Goal: Task Accomplishment & Management: Use online tool/utility

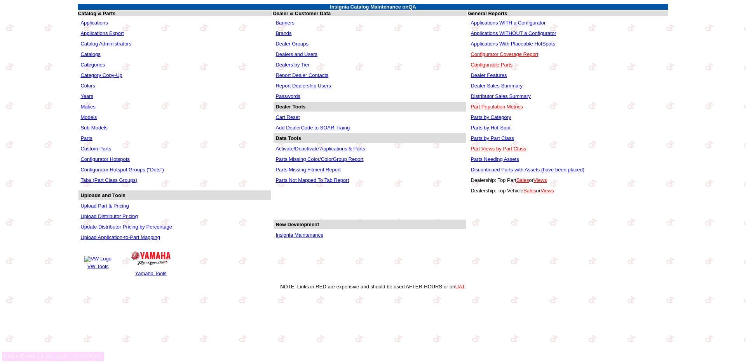
click at [91, 136] on link "Parts" at bounding box center [86, 138] width 12 height 6
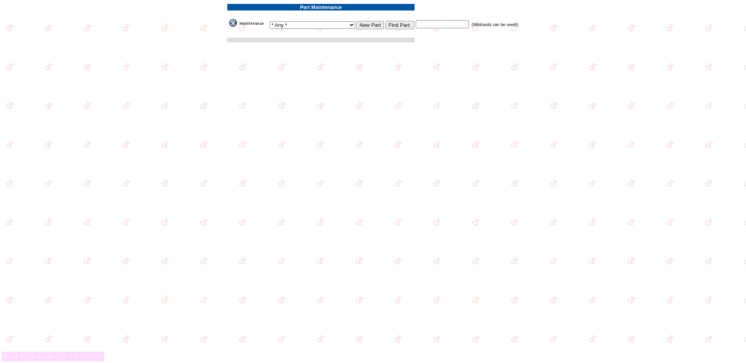
click at [421, 28] on input "text" at bounding box center [442, 24] width 53 height 8
click at [320, 25] on select "* Any * 3D Carbon 3M ACE Acura Advent Agri-Cover Alfa Romeo AlloyGator Alpine A…" at bounding box center [312, 24] width 85 height 7
select select "62"
click at [286, 21] on select "* Any * 3D Carbon 3M ACE Acura Advent Agri-Cover Alfa Romeo AlloyGator Alpine A…" at bounding box center [312, 24] width 85 height 7
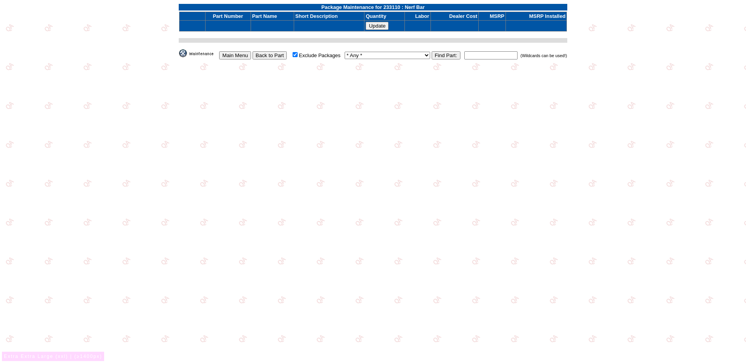
click at [403, 56] on select "* Any * 3D Carbon 3M ACE Acura Advent Agri-Cover Alfa Romeo AlloyGator Alpine A…" at bounding box center [387, 55] width 85 height 7
select select "62"
click at [361, 52] on select "* Any * 3D Carbon 3M ACE Acura Advent Agri-Cover Alfa Romeo AlloyGator Alpine A…" at bounding box center [387, 55] width 85 height 7
type input "*"
click at [366, 22] on input "Update" at bounding box center [377, 26] width 23 height 8
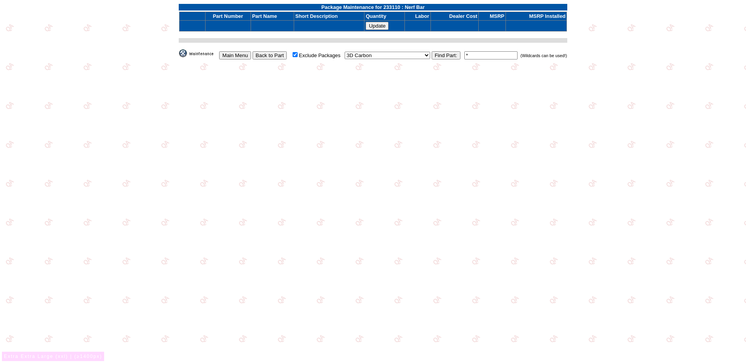
click at [448, 54] on input "Find Part:" at bounding box center [446, 55] width 29 height 8
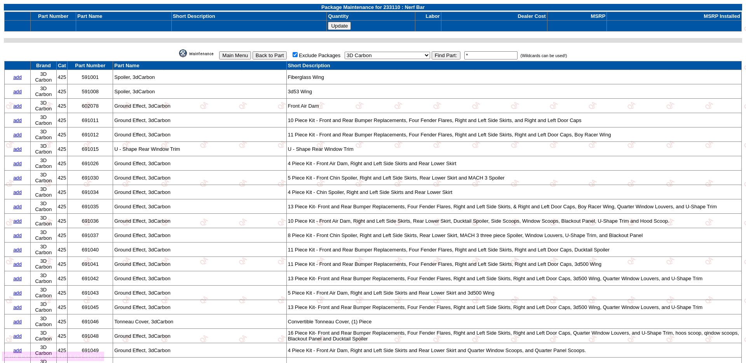
click at [18, 75] on link "add" at bounding box center [17, 77] width 9 height 6
